Goal: Task Accomplishment & Management: Use online tool/utility

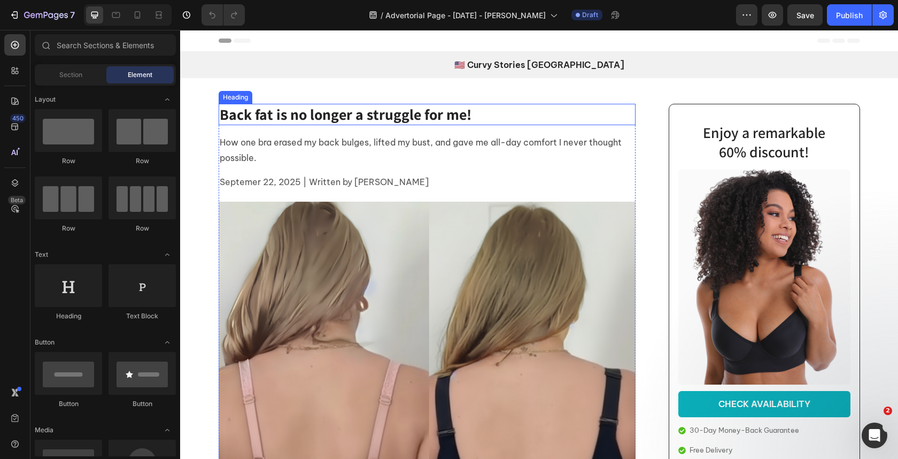
click at [352, 113] on strong "Back fat is no longer a struggle for me!" at bounding box center [346, 114] width 252 height 20
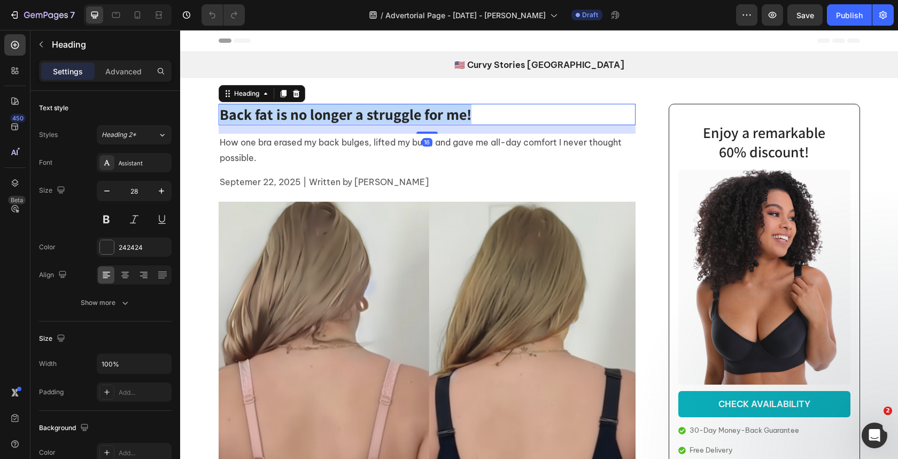
click at [352, 113] on strong "Back fat is no longer a struggle for me!" at bounding box center [346, 114] width 252 height 20
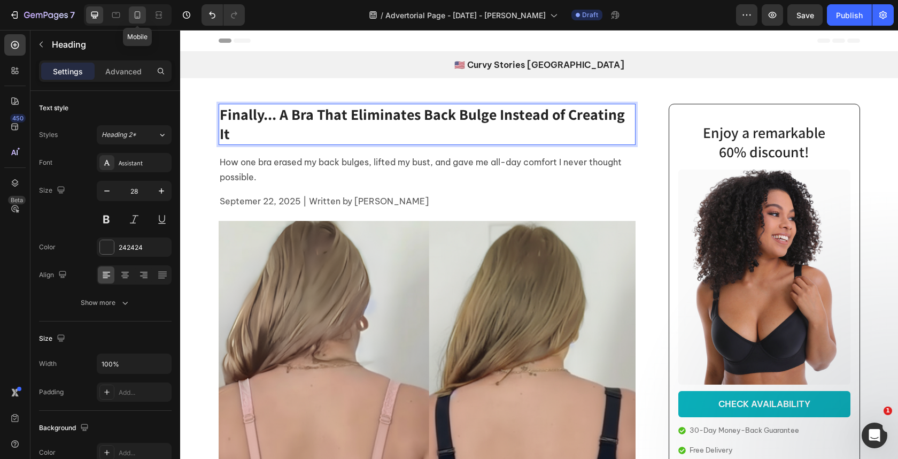
click at [141, 14] on icon at bounding box center [137, 15] width 11 height 11
type input "26"
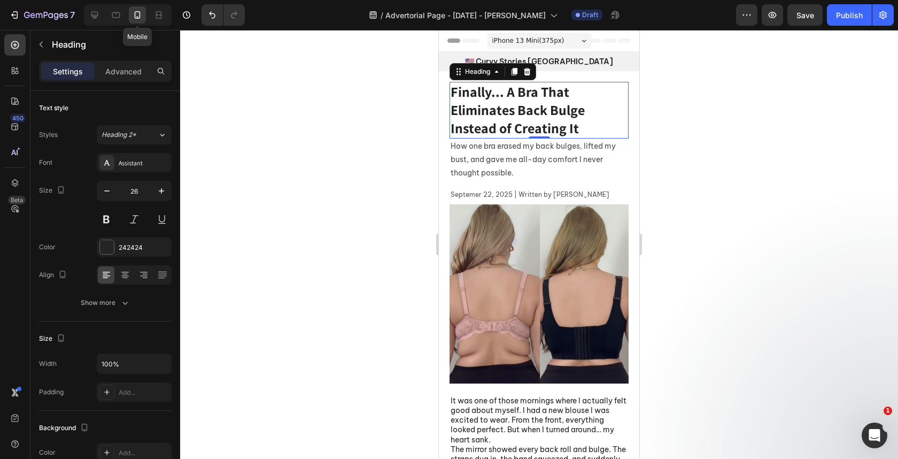
scroll to position [14, 0]
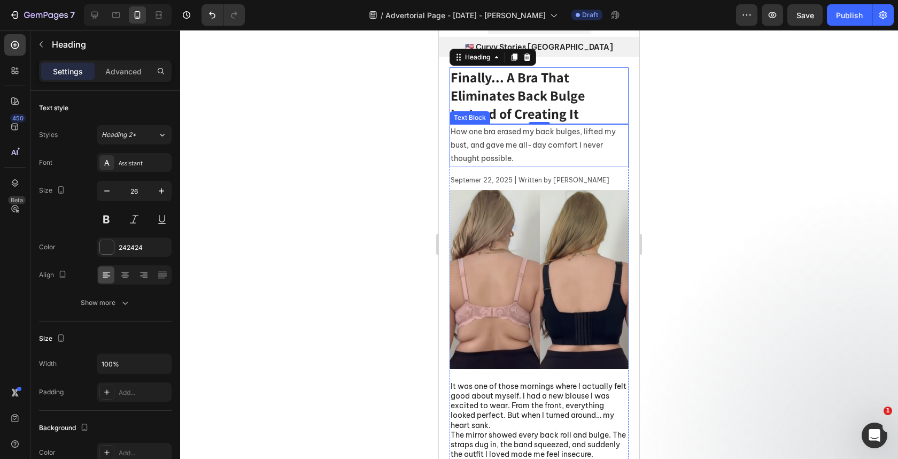
click at [565, 146] on p "How one bra erased my back bulges, lifted my bust, and gave me all-day comfort …" at bounding box center [539, 145] width 177 height 41
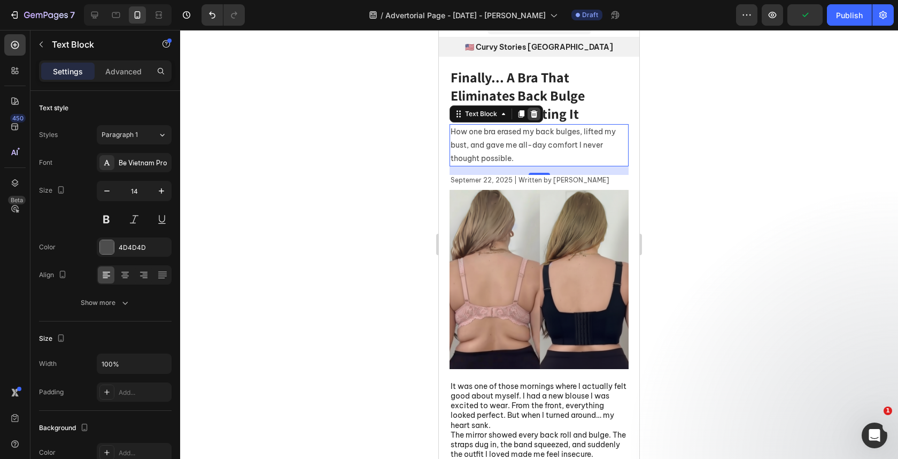
click at [537, 110] on icon at bounding box center [534, 114] width 9 height 9
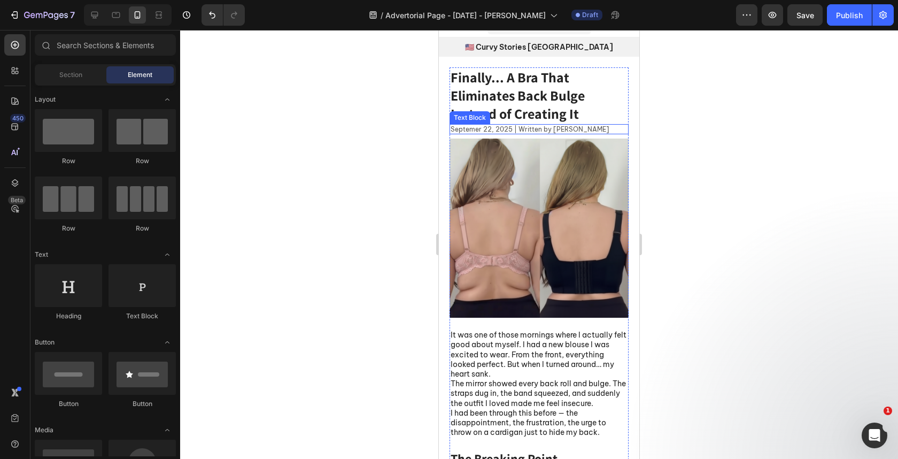
click at [541, 130] on p "Septemer 22, 2025 | Written by [PERSON_NAME]" at bounding box center [539, 129] width 177 height 9
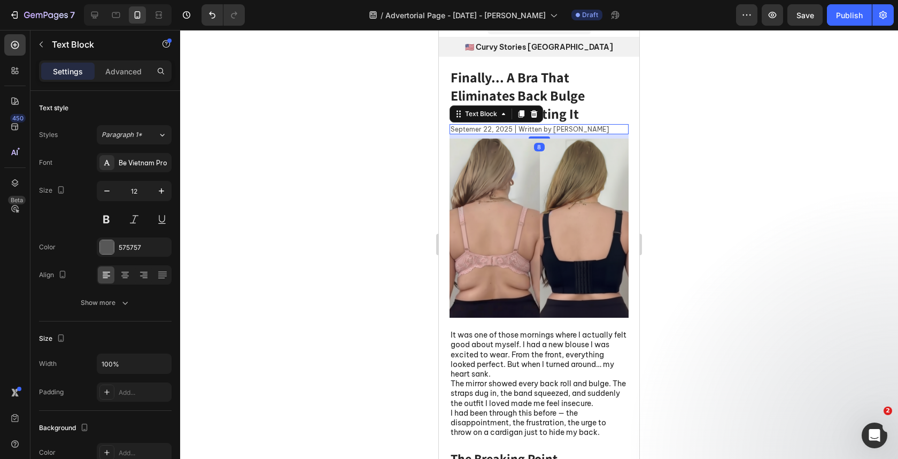
click at [541, 130] on p "Septemer 22, 2025 | Written by [PERSON_NAME]" at bounding box center [539, 129] width 177 height 9
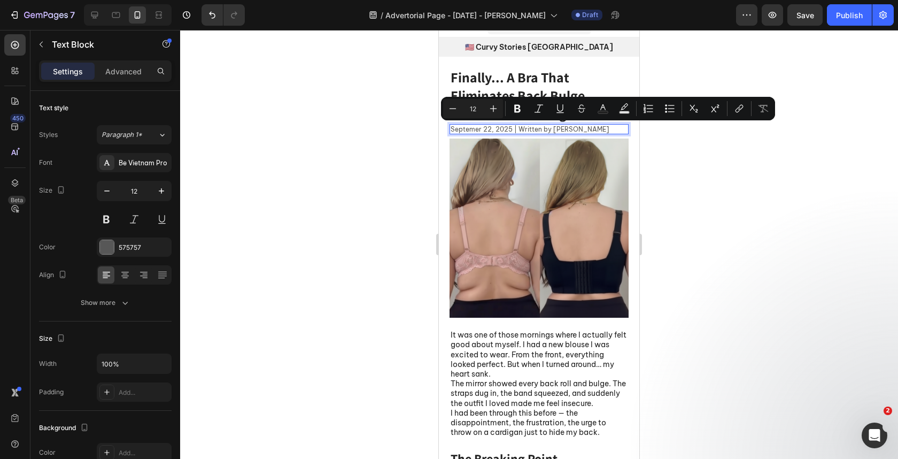
click at [551, 130] on p "Septemer 22, 2025 | Written by [PERSON_NAME]" at bounding box center [539, 129] width 177 height 9
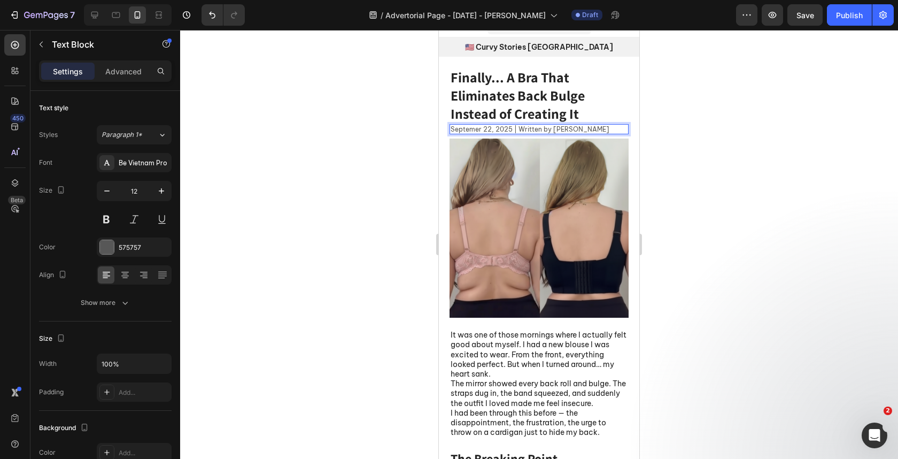
click at [553, 130] on p "Septemer 22, 2025 | Written by [PERSON_NAME]" at bounding box center [539, 129] width 177 height 9
click at [580, 126] on p "Septemer 22, 2025 | Written by [PERSON_NAME]" at bounding box center [539, 129] width 177 height 9
click at [491, 126] on p "Septemer 22, 2025 | Written by [PERSON_NAME]" at bounding box center [539, 129] width 177 height 9
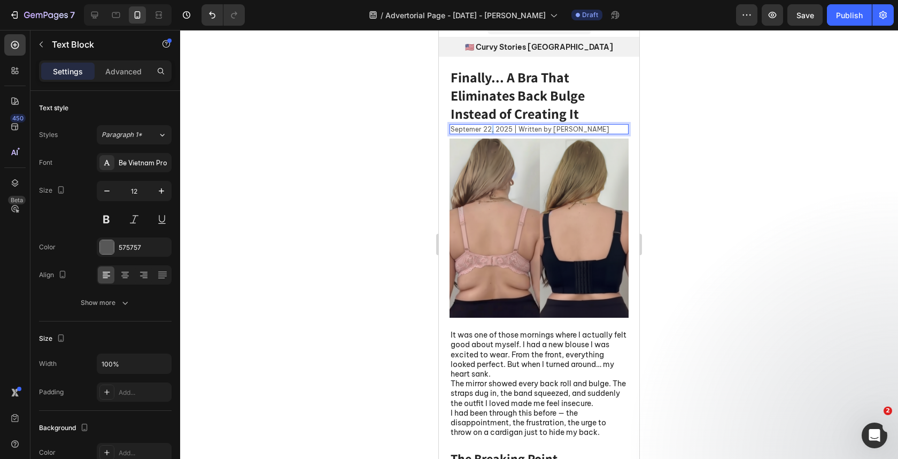
click at [491, 126] on p "Septemer 22, 2025 | Written by [PERSON_NAME]" at bounding box center [539, 129] width 177 height 9
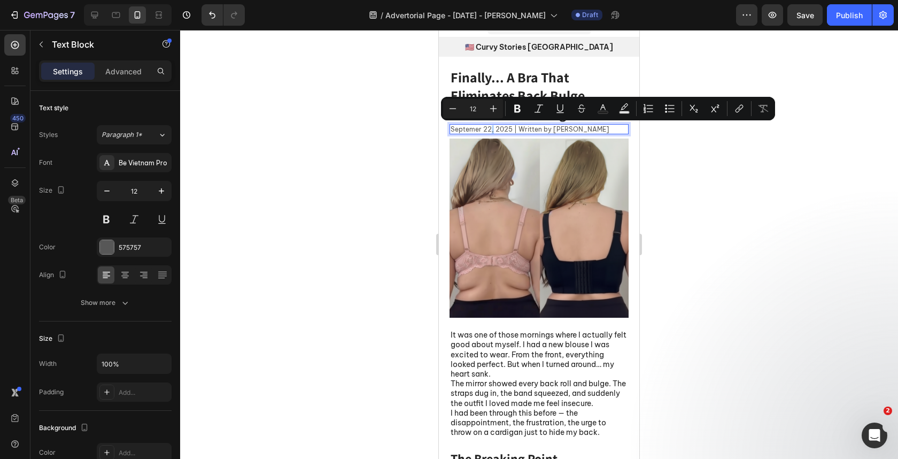
click at [490, 128] on p "Septemer 22, 2025 | Written by [PERSON_NAME]" at bounding box center [539, 129] width 177 height 9
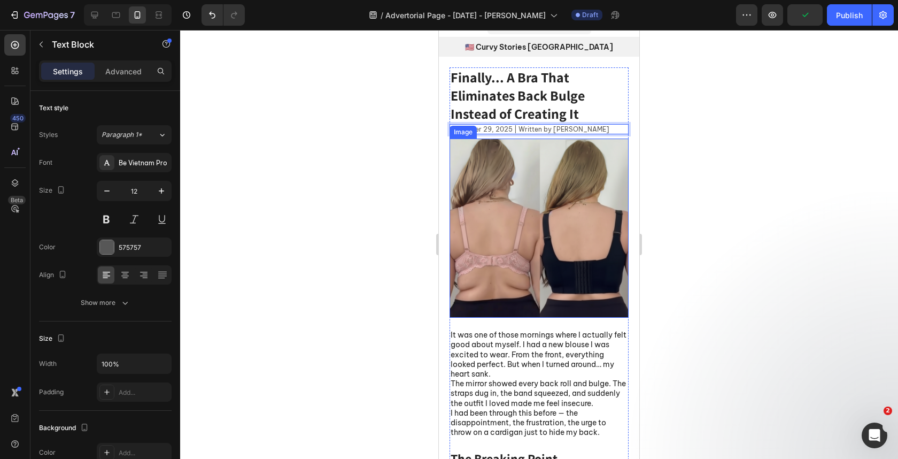
click at [533, 197] on img at bounding box center [539, 227] width 179 height 179
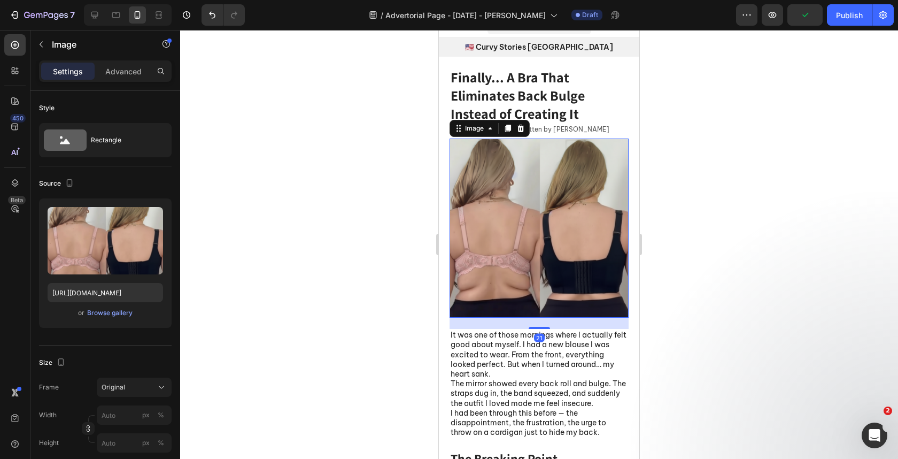
scroll to position [17, 0]
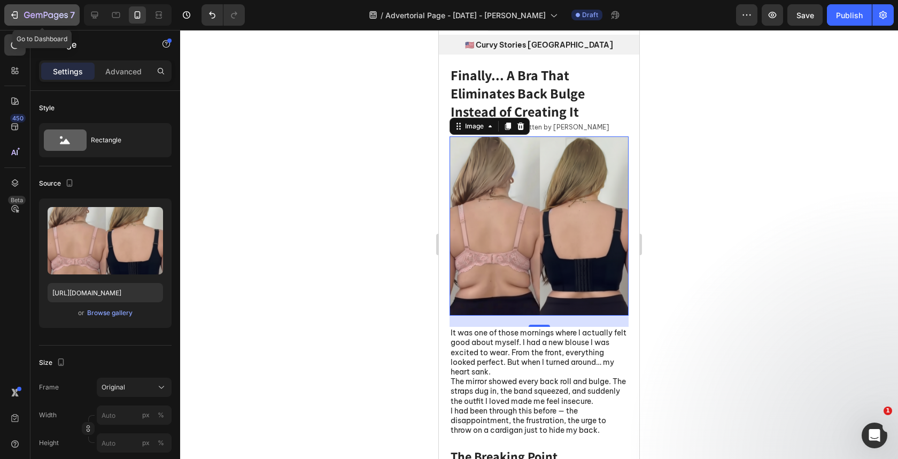
click at [6, 16] on button "7" at bounding box center [41, 14] width 75 height 21
